Goal: Information Seeking & Learning: Understand process/instructions

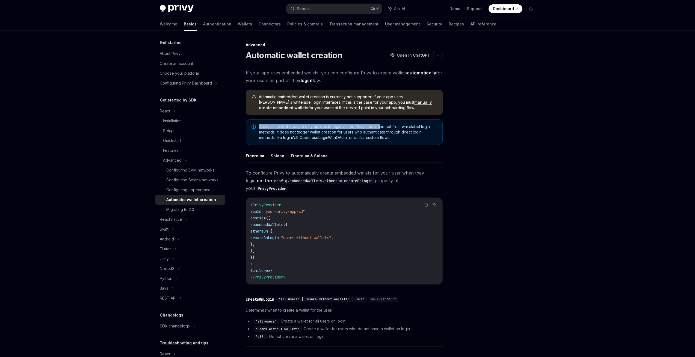
drag, startPoint x: 258, startPoint y: 126, endPoint x: 381, endPoint y: 128, distance: 122.2
click at [381, 128] on div "Automatic wallet creation only applies to login via the Privy modal and not fro…" at bounding box center [344, 132] width 197 height 26
drag, startPoint x: 396, startPoint y: 129, endPoint x: 432, endPoint y: 126, distance: 35.9
click at [432, 126] on span "Automatic wallet creation only applies to login via the Privy modal and not fro…" at bounding box center [348, 132] width 178 height 16
drag, startPoint x: 356, startPoint y: 126, endPoint x: 311, endPoint y: 139, distance: 46.4
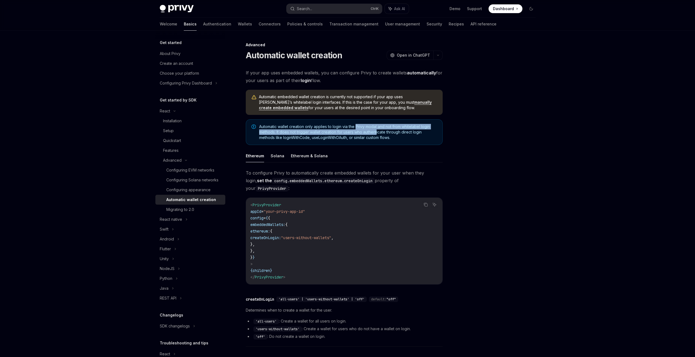
click at [377, 130] on span "Automatic wallet creation only applies to login via the Privy modal and not fro…" at bounding box center [348, 132] width 178 height 16
click at [273, 131] on span "Automatic wallet creation only applies to login via the Privy modal and not fro…" at bounding box center [348, 132] width 178 height 16
drag, startPoint x: 280, startPoint y: 132, endPoint x: 295, endPoint y: 135, distance: 15.6
click at [295, 135] on span "Automatic wallet creation only applies to login via the Privy modal and not fro…" at bounding box center [348, 132] width 178 height 16
click at [302, 139] on span "Automatic wallet creation only applies to login via the Privy modal and not fro…" at bounding box center [348, 132] width 178 height 16
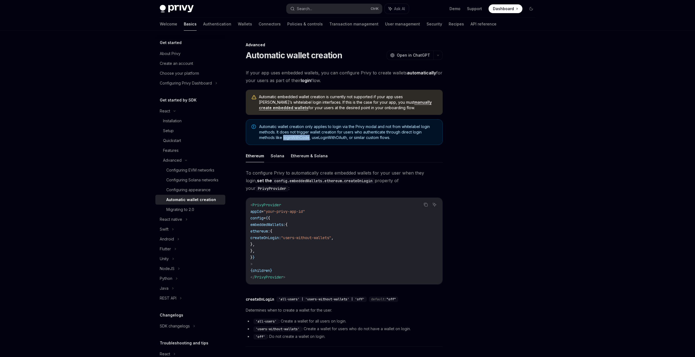
click at [302, 139] on span "Automatic wallet creation only applies to login via the Privy modal and not fro…" at bounding box center [348, 132] width 178 height 16
click at [336, 138] on span "Automatic wallet creation only applies to login via the Privy modal and not fro…" at bounding box center [348, 132] width 178 height 16
click at [298, 137] on span "Automatic wallet creation only applies to login via the Privy modal and not fro…" at bounding box center [348, 132] width 178 height 16
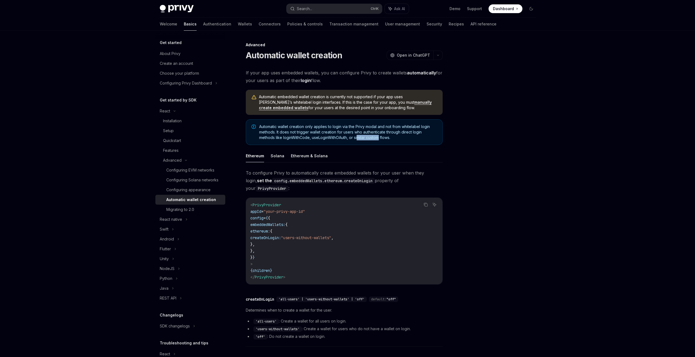
drag, startPoint x: 358, startPoint y: 140, endPoint x: 397, endPoint y: 135, distance: 38.5
click at [381, 138] on span "Automatic wallet creation only applies to login via the Privy modal and not fro…" at bounding box center [348, 132] width 178 height 16
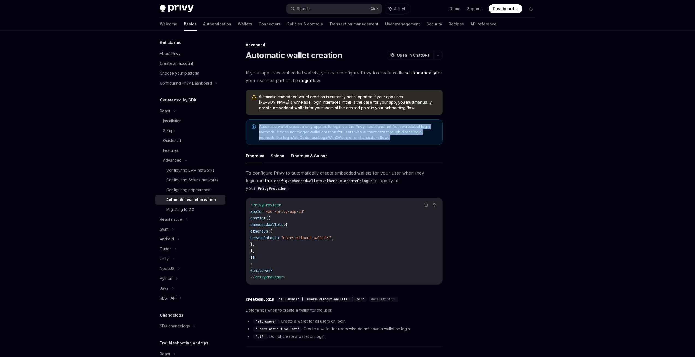
drag, startPoint x: 398, startPoint y: 135, endPoint x: 248, endPoint y: 133, distance: 150.0
click at [248, 133] on div "Automatic wallet creation only applies to login via the Privy modal and not fro…" at bounding box center [344, 132] width 197 height 26
click at [314, 132] on span "Automatic wallet creation only applies to login via the Privy modal and not fro…" at bounding box center [348, 132] width 178 height 16
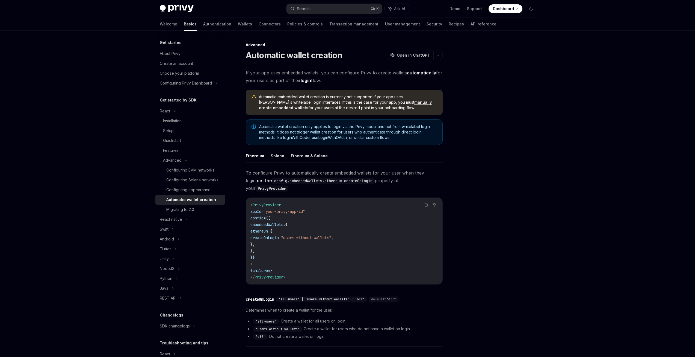
click at [314, 132] on span "Automatic wallet creation only applies to login via the Privy modal and not fro…" at bounding box center [348, 132] width 178 height 16
